Goal: Task Accomplishment & Management: Complete application form

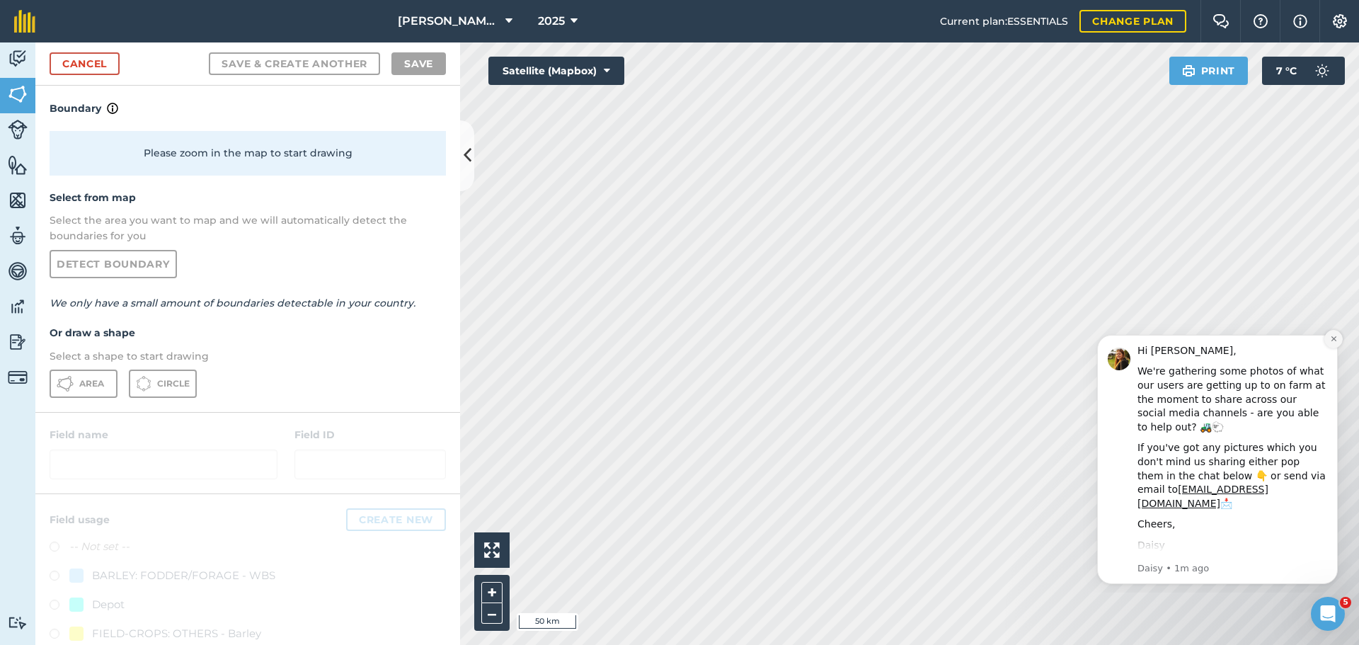
click at [1333, 341] on icon "Dismiss notification" at bounding box center [1333, 339] width 8 height 8
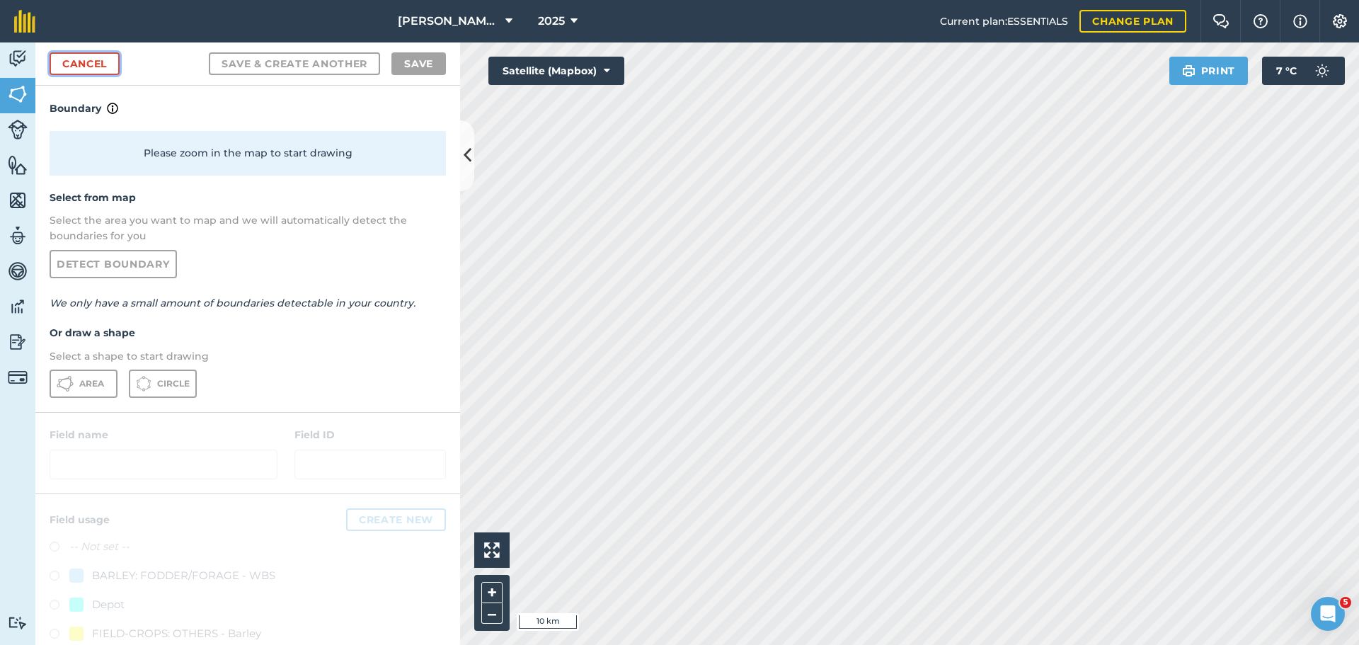
click at [95, 64] on link "Cancel" at bounding box center [85, 63] width 70 height 23
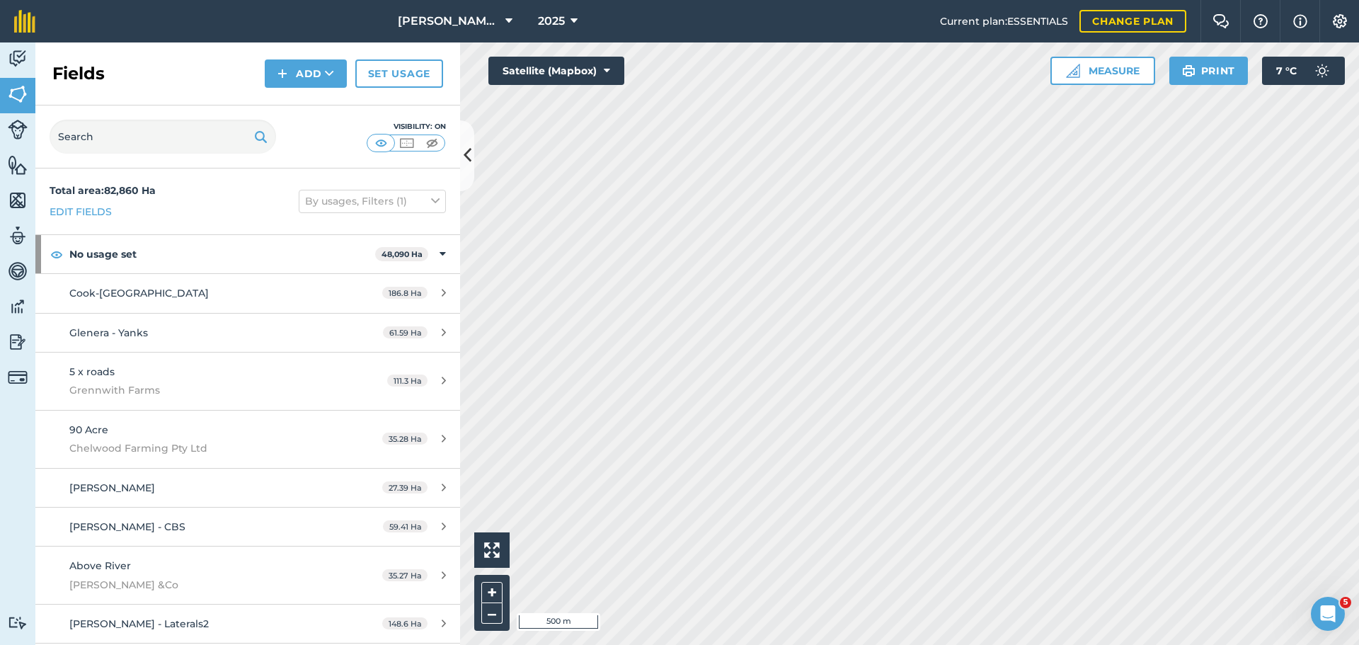
click at [770, 306] on div "[PERSON_NAME] ASAHI PADDOCKS 2025 Current plan : ESSENTIALS Change plan Farm Ch…" at bounding box center [679, 322] width 1359 height 645
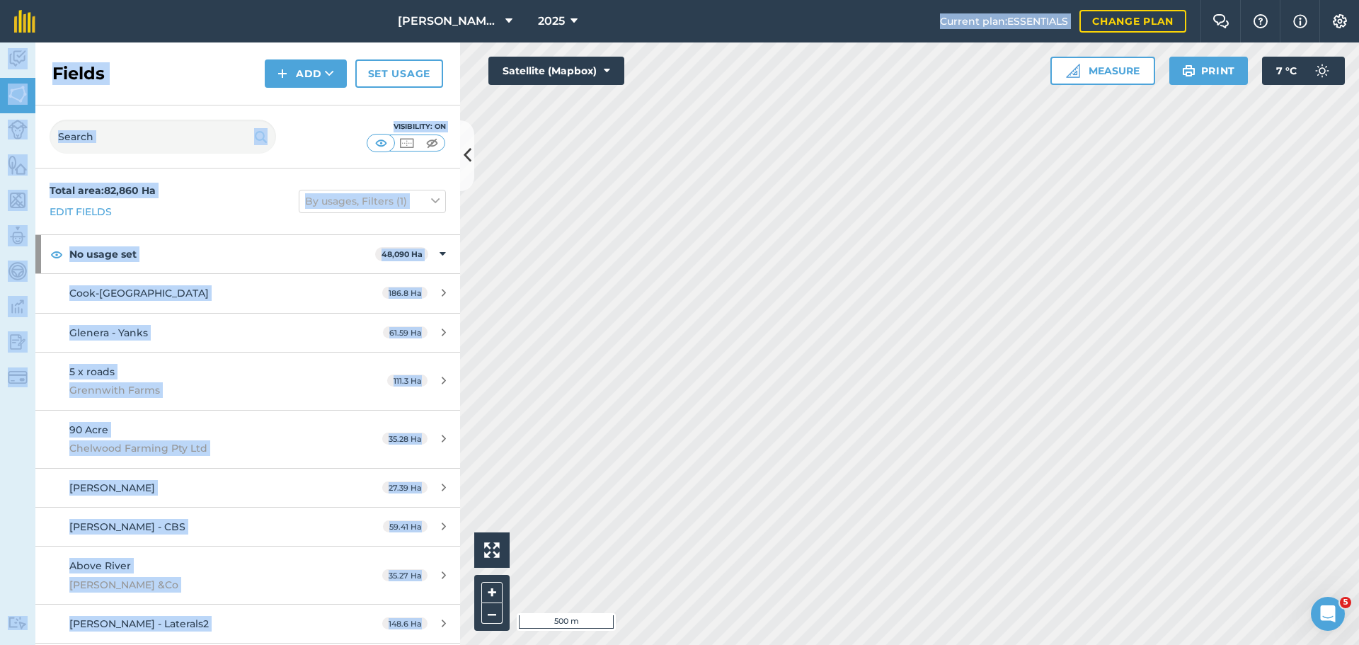
click at [188, 90] on div "Fields Add Set usage" at bounding box center [247, 73] width 425 height 63
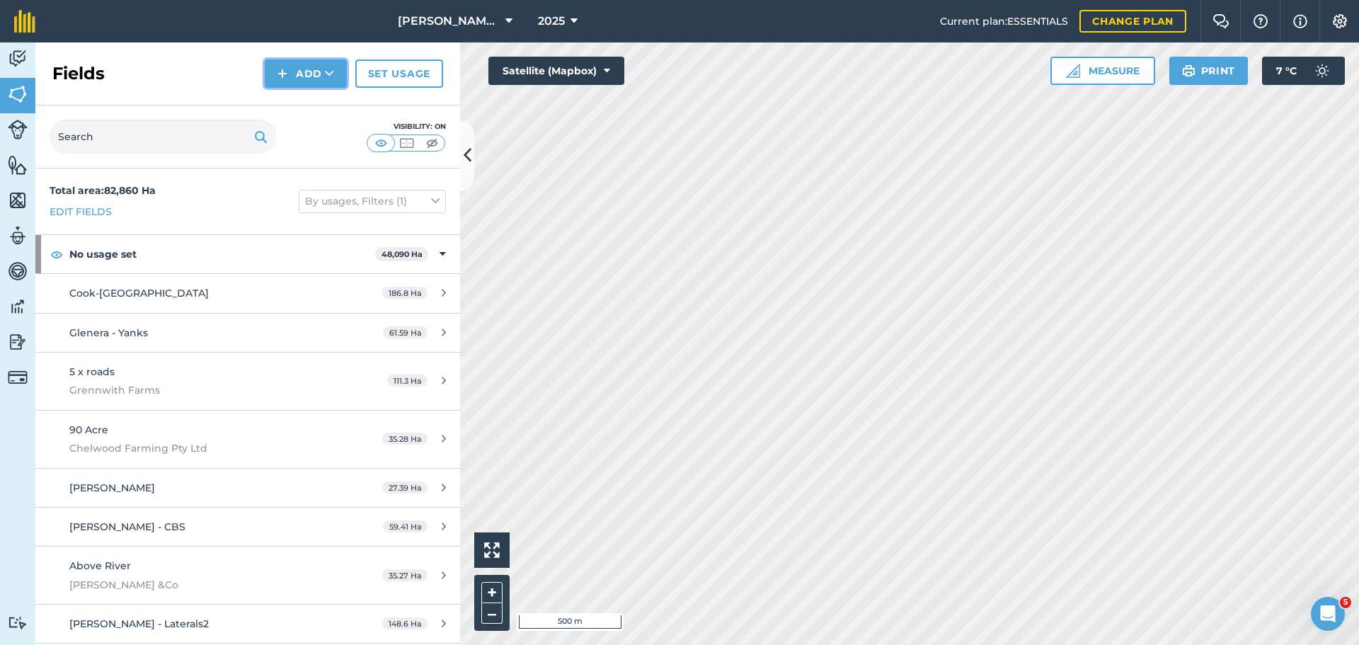
click at [306, 74] on button "Add" at bounding box center [306, 73] width 82 height 28
click at [300, 109] on link "Draw" at bounding box center [306, 105] width 78 height 31
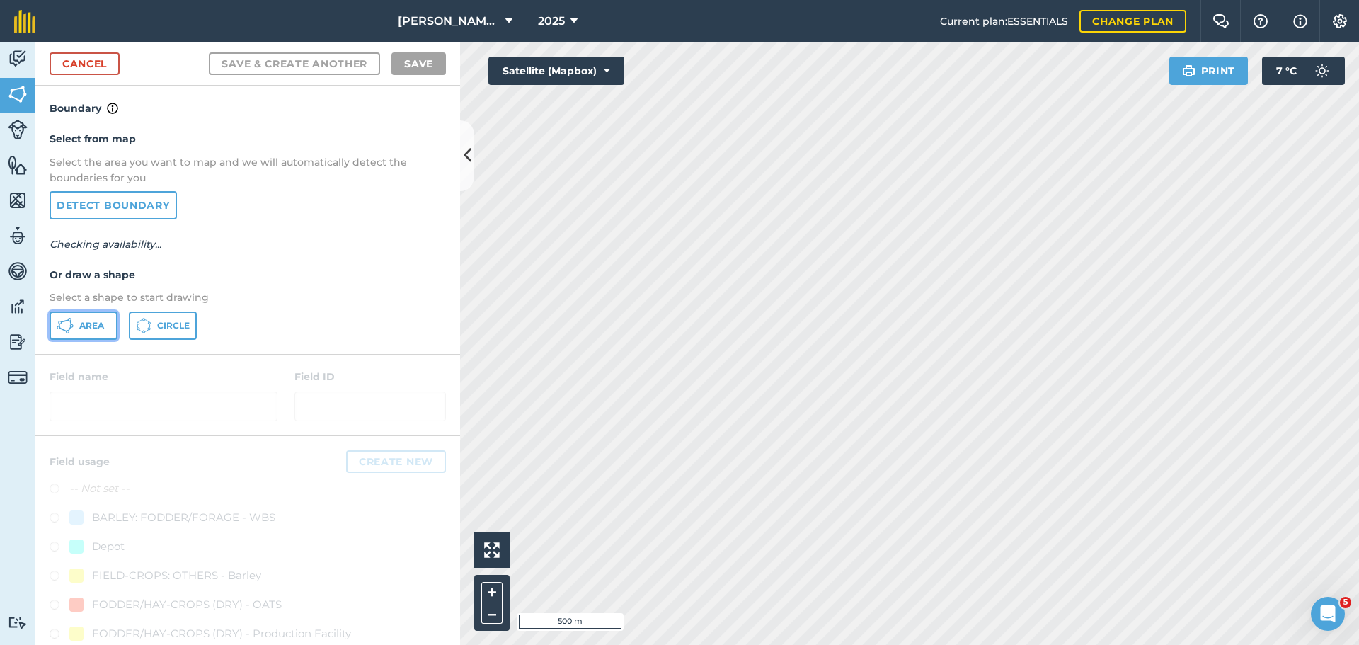
click at [82, 327] on span "Area" at bounding box center [91, 325] width 25 height 11
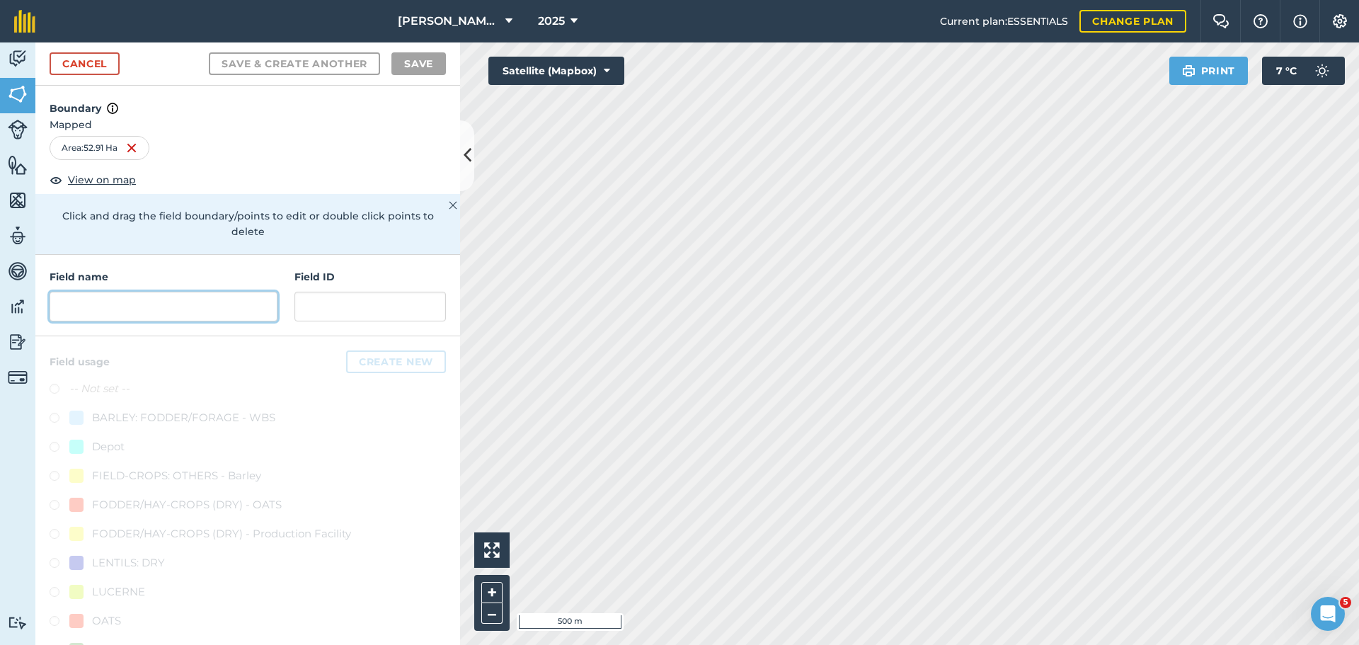
click at [151, 298] on input "text" at bounding box center [164, 307] width 228 height 30
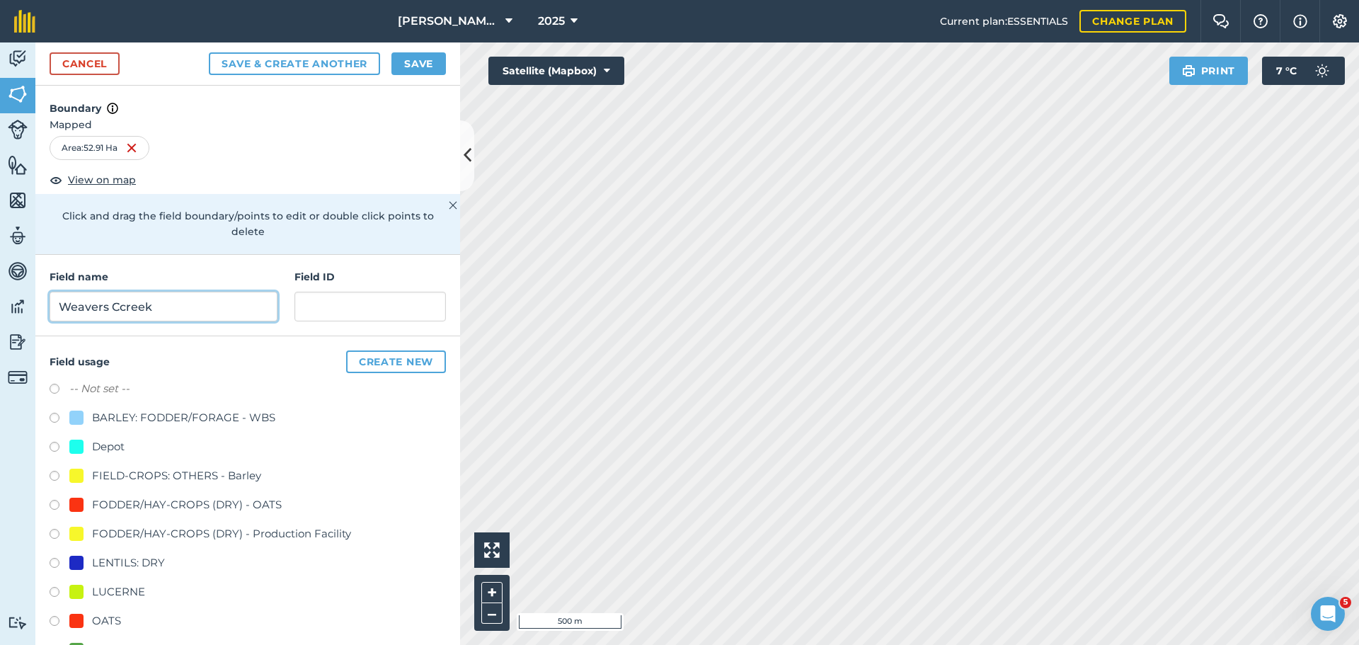
click at [125, 310] on input "Weavers Ccreek" at bounding box center [164, 307] width 228 height 30
type input "Weavers Creek"
click at [318, 304] on input "text" at bounding box center [369, 307] width 151 height 30
click at [307, 306] on input "Geenwith" at bounding box center [369, 307] width 151 height 30
type input "Greenwith"
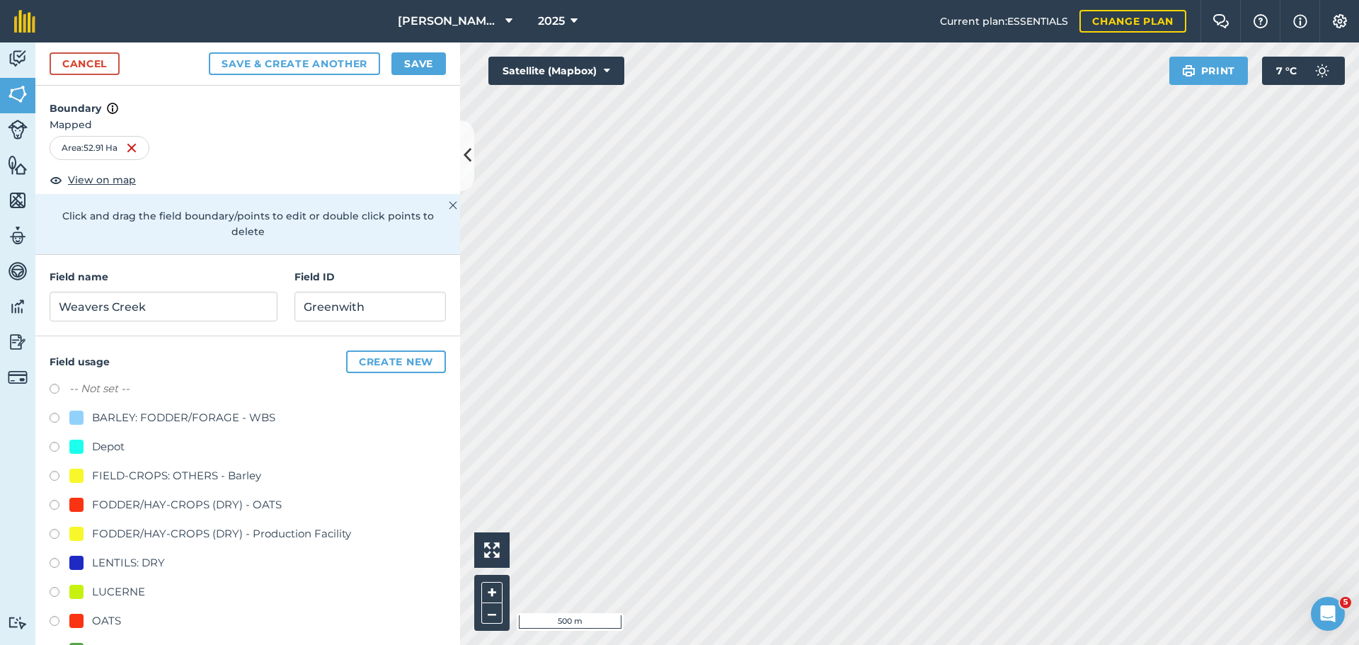
click at [55, 614] on div "OATS" at bounding box center [248, 622] width 396 height 21
click at [52, 498] on div "FODDER/HAY-CROPS (DRY) - OATS" at bounding box center [248, 506] width 396 height 21
click at [51, 619] on label at bounding box center [60, 623] width 20 height 14
radio input "true"
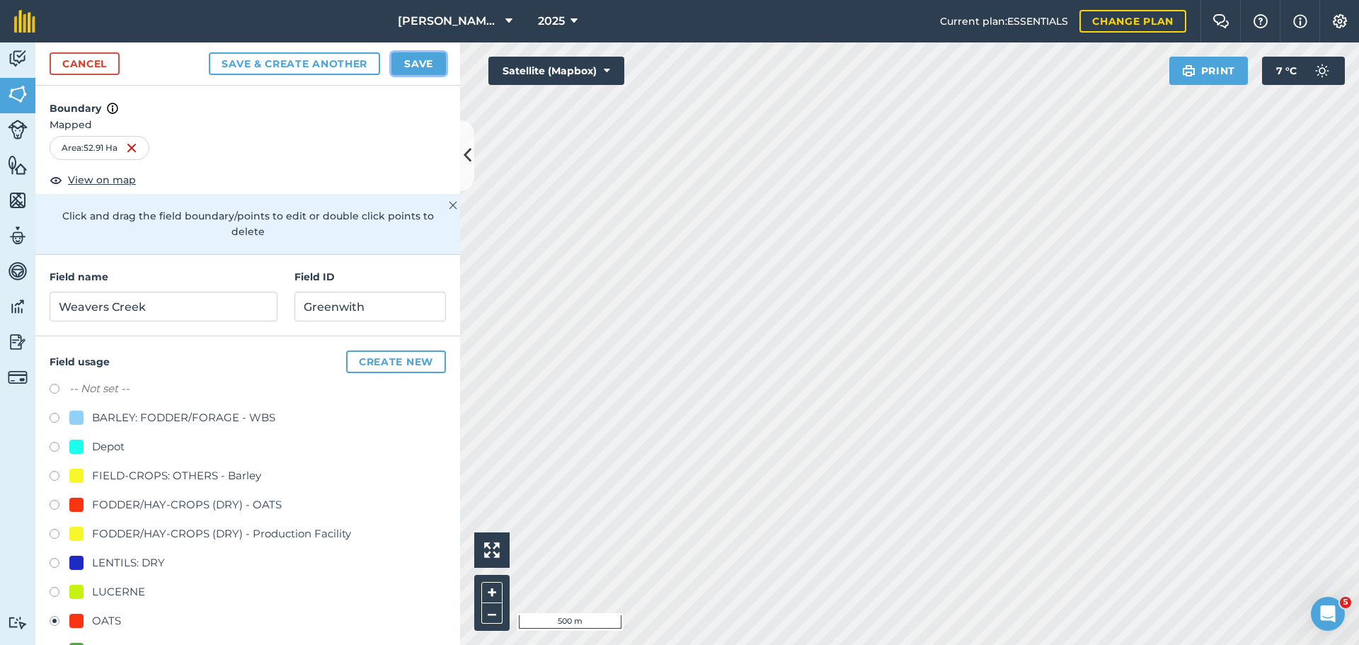
click at [414, 67] on button "Save" at bounding box center [418, 63] width 54 height 23
